Goal: Information Seeking & Learning: Learn about a topic

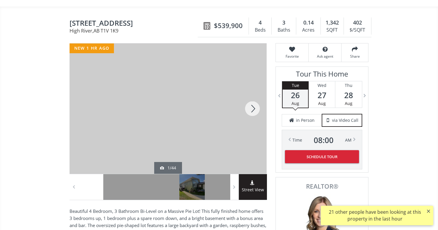
scroll to position [43, 0]
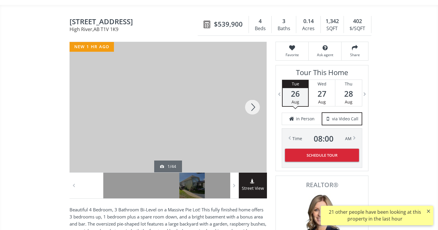
click at [254, 108] on div at bounding box center [252, 107] width 28 height 130
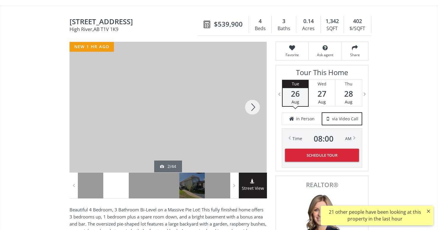
click at [254, 108] on div at bounding box center [252, 107] width 28 height 130
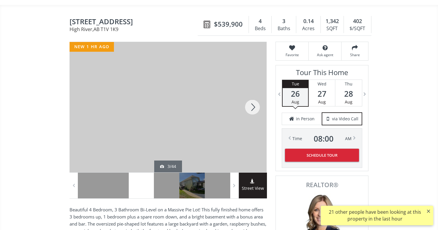
click at [254, 108] on div at bounding box center [252, 107] width 28 height 130
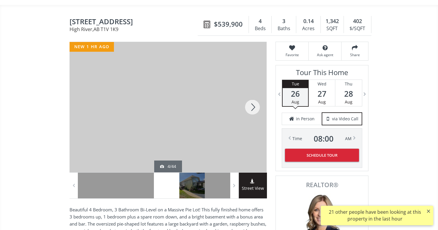
click at [254, 108] on div at bounding box center [252, 107] width 28 height 130
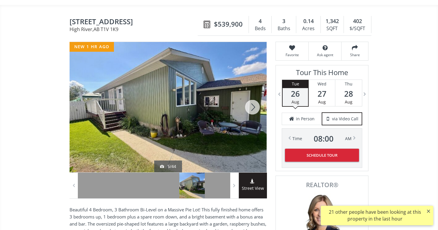
click at [254, 108] on div at bounding box center [252, 107] width 28 height 130
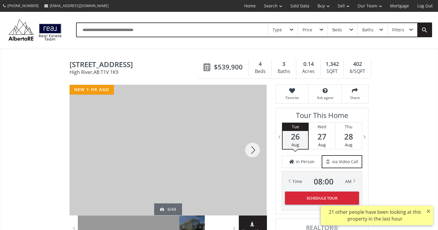
scroll to position [0, 0]
click at [300, 7] on link "Sold Data" at bounding box center [299, 6] width 27 height 12
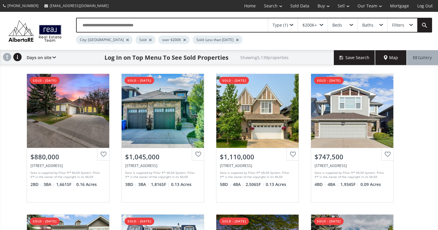
click at [126, 41] on div at bounding box center [127, 40] width 3 height 2
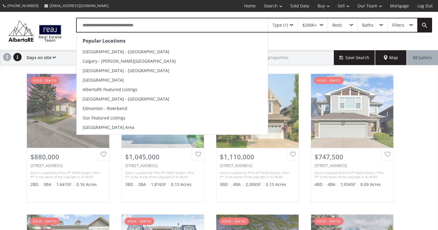
click at [112, 26] on input "text" at bounding box center [172, 25] width 191 height 14
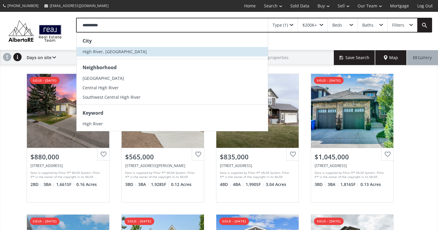
type input "**********"
click at [99, 53] on span "High River, [GEOGRAPHIC_DATA]" at bounding box center [115, 52] width 64 height 6
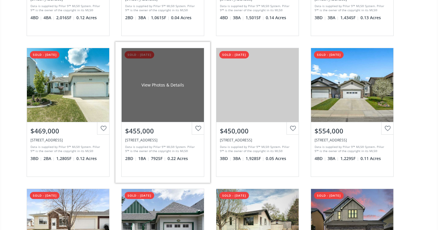
scroll to position [1301, 0]
